Goal: Task Accomplishment & Management: Complete application form

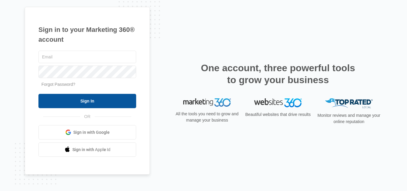
type input "[PERSON_NAME][EMAIL_ADDRESS][DOMAIN_NAME]"
click at [96, 102] on input "Sign In" at bounding box center [87, 101] width 98 height 14
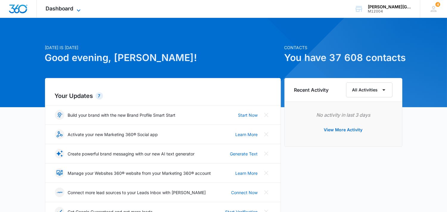
click at [79, 9] on icon at bounding box center [78, 10] width 7 height 7
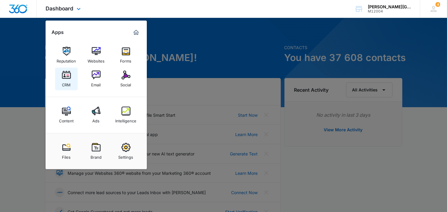
click at [69, 79] on img at bounding box center [66, 75] width 9 height 9
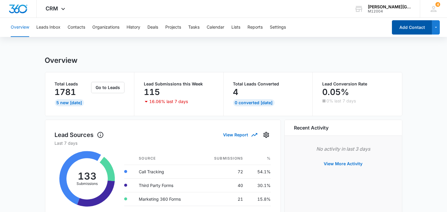
click at [407, 23] on button "Add Contact" at bounding box center [412, 27] width 40 height 14
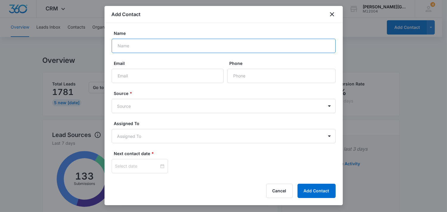
click at [162, 41] on input "Name" at bounding box center [224, 46] width 224 height 14
paste input "[PERSON_NAME]"
paste input "Gautesen"
type input "[PERSON_NAME]"
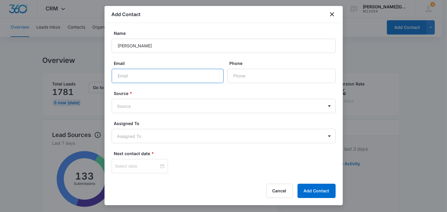
click at [146, 71] on input "Email" at bounding box center [168, 76] width 112 height 14
paste input "[EMAIL_ADDRESS][DOMAIN_NAME]"
type input "[EMAIL_ADDRESS][DOMAIN_NAME]"
click at [240, 77] on input "Phone" at bounding box center [281, 76] width 108 height 14
paste input "[PHONE_NUMBER]"
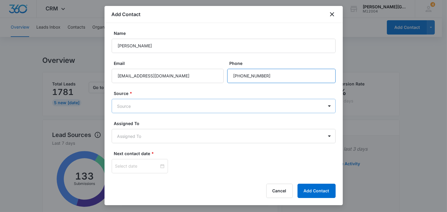
type input "[PHONE_NUMBER]"
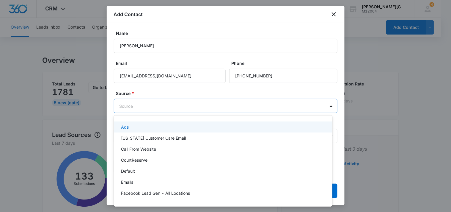
click at [196, 101] on body "CRM Apps Reputation Websites Forms CRM Email Social Content Ads Intelligence Fi…" at bounding box center [225, 106] width 451 height 212
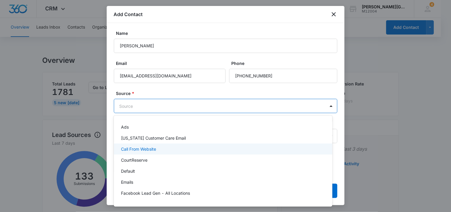
click at [157, 148] on div "Call From Website" at bounding box center [222, 149] width 203 height 6
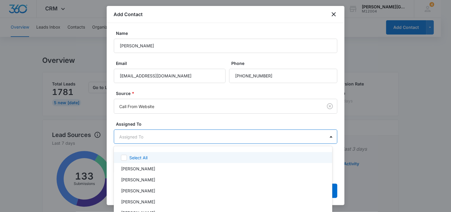
click at [143, 139] on body "CRM Apps Reputation Websites Forms CRM Email Social Content Ads Intelligence Fi…" at bounding box center [225, 106] width 451 height 212
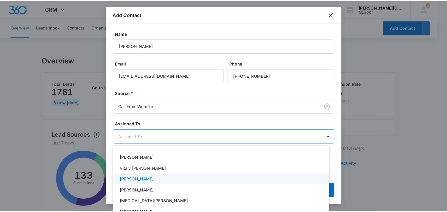
scroll to position [66, 0]
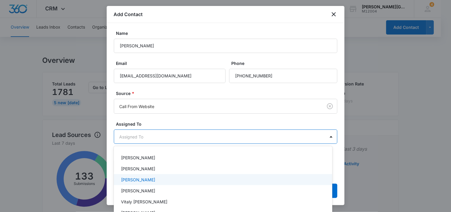
click at [151, 180] on p "[PERSON_NAME]" at bounding box center [138, 179] width 34 height 6
click at [233, 125] on div at bounding box center [225, 106] width 451 height 212
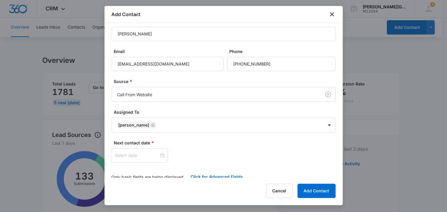
scroll to position [18, 0]
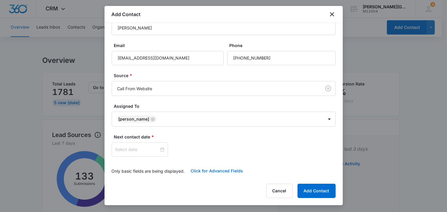
click at [221, 171] on button "Click for Advanced Fields" at bounding box center [217, 171] width 64 height 14
click at [157, 150] on div at bounding box center [139, 149] width 49 height 7
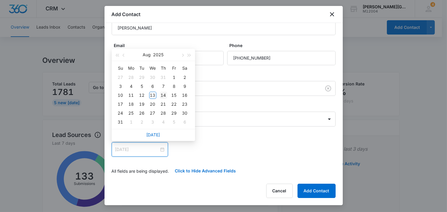
click at [162, 92] on div "14" at bounding box center [163, 95] width 7 height 7
type input "[DATE]"
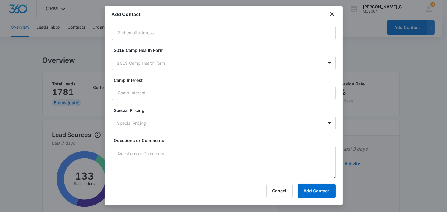
scroll to position [514, 0]
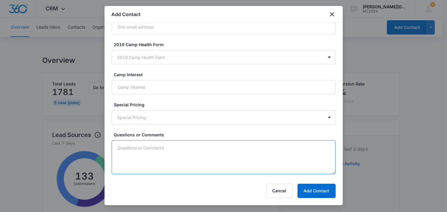
click at [186, 160] on textarea "Questions or Comments" at bounding box center [224, 157] width 224 height 34
click at [183, 159] on textarea "Questions or Comments" at bounding box center [224, 157] width 224 height 34
paste textarea "[PERSON_NAME] wasnt to schedule a private lesson for his soon's with coach [PER…"
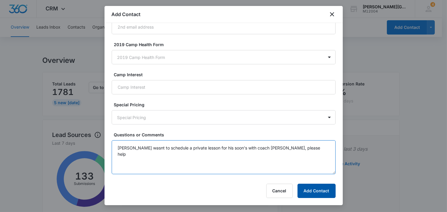
type textarea "[PERSON_NAME] wasnt to schedule a private lesson for his soon's with coach [PER…"
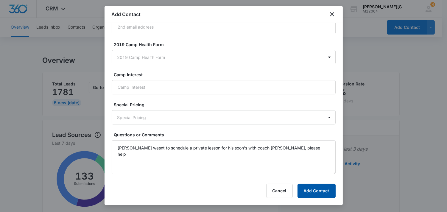
drag, startPoint x: 313, startPoint y: 189, endPoint x: 224, endPoint y: 154, distance: 95.6
click at [313, 189] on button "Add Contact" at bounding box center [316, 191] width 38 height 14
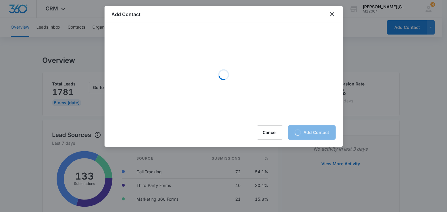
scroll to position [0, 0]
